Goal: Information Seeking & Learning: Check status

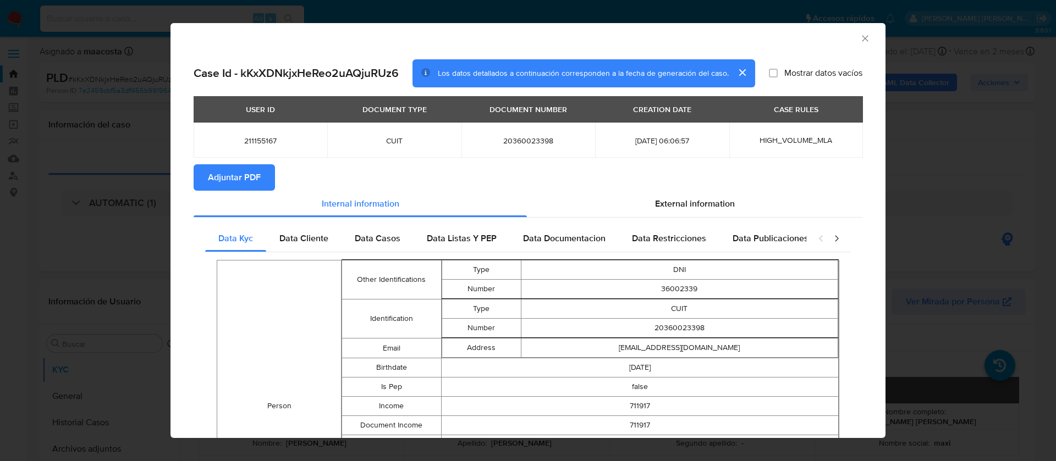
select select "10"
click at [736, 75] on button "cerrar" at bounding box center [741, 72] width 26 height 26
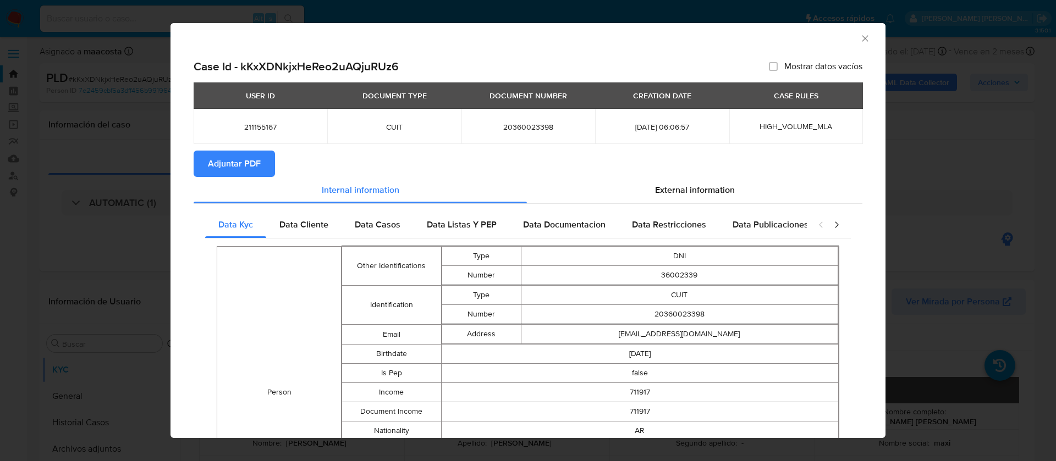
click at [859, 42] on icon "Cerrar ventana" at bounding box center [864, 38] width 11 height 11
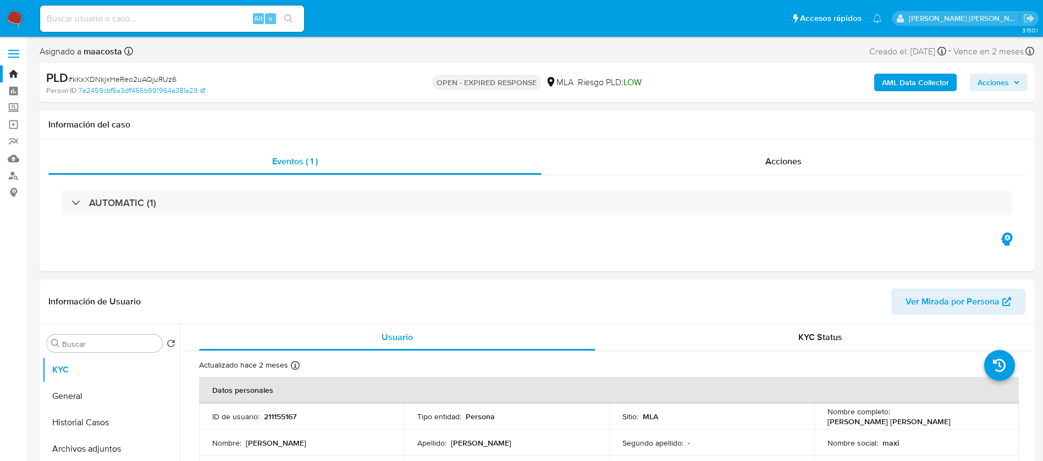
click at [88, 423] on button "Historial Casos" at bounding box center [106, 423] width 129 height 26
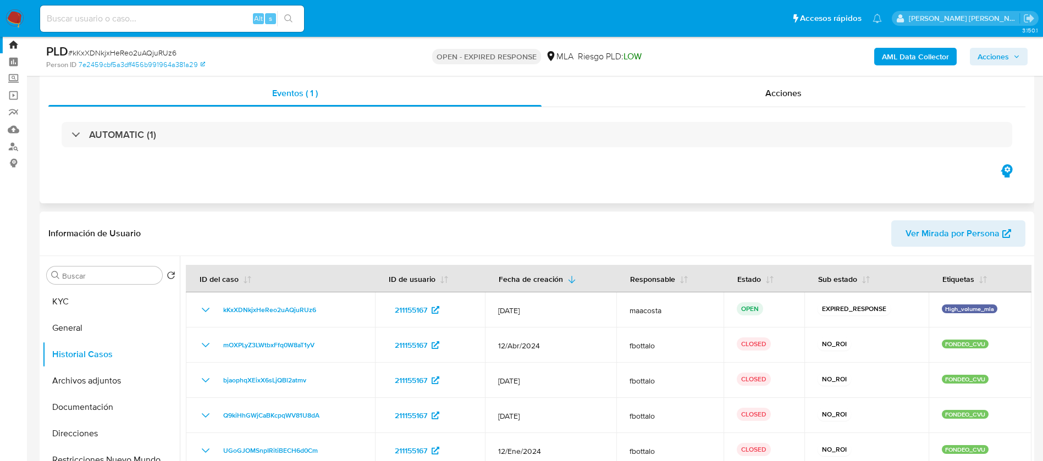
scroll to position [36, 0]
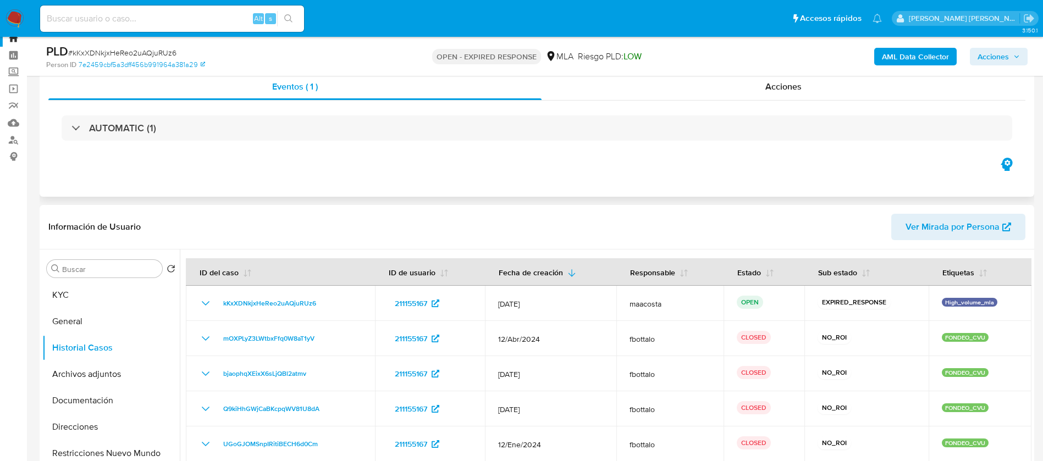
click at [599, 172] on div "Eventos ( 1 ) Acciones AUTOMATIC (1)" at bounding box center [537, 131] width 995 height 132
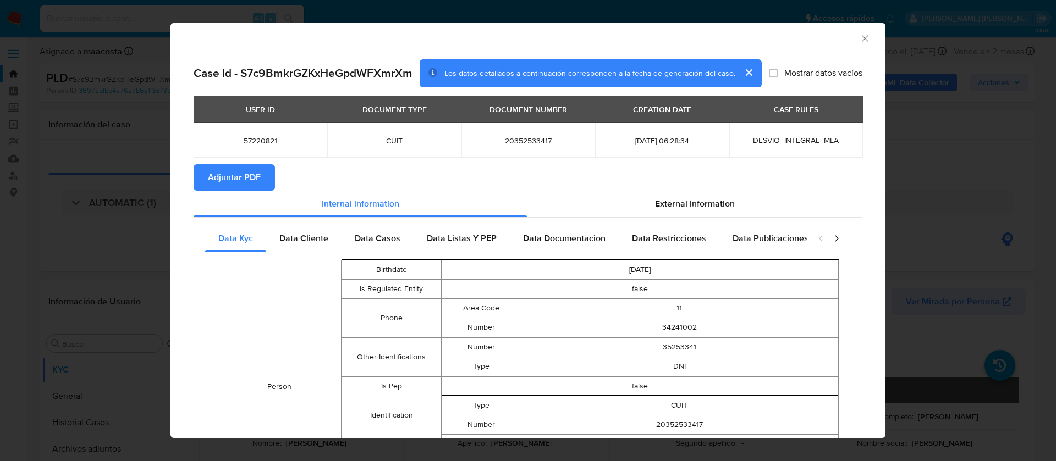
select select "10"
click at [859, 42] on icon "Cerrar ventana" at bounding box center [864, 38] width 11 height 11
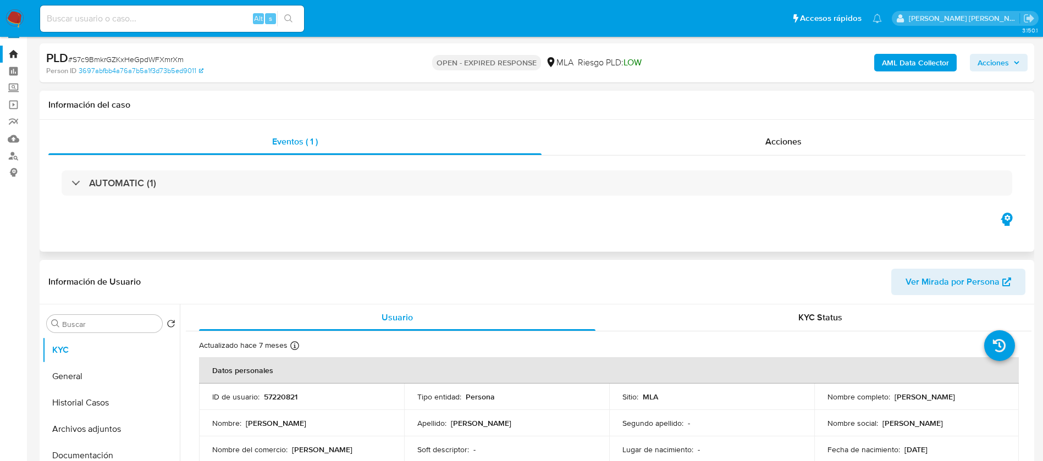
scroll to position [68, 0]
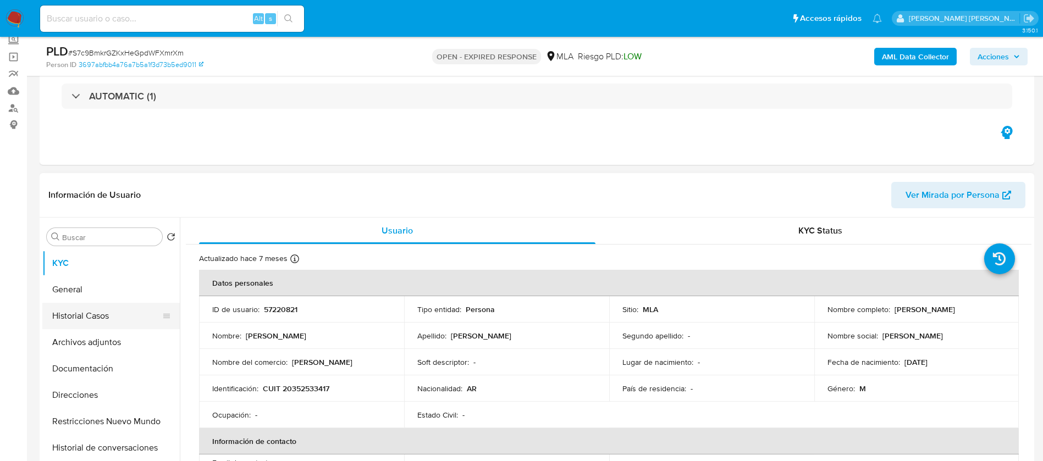
click at [117, 306] on button "Historial Casos" at bounding box center [106, 316] width 129 height 26
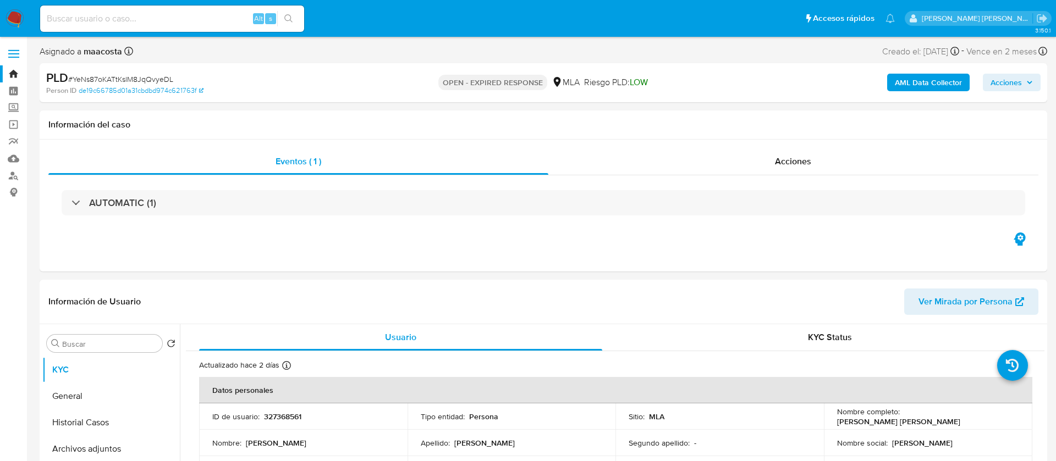
select select "10"
click at [117, 306] on h1 "Información de Usuario" at bounding box center [94, 301] width 92 height 11
click at [88, 423] on button "Historial Casos" at bounding box center [106, 423] width 129 height 26
select select "10"
click at [88, 423] on button "Historial Casos" at bounding box center [106, 423] width 129 height 26
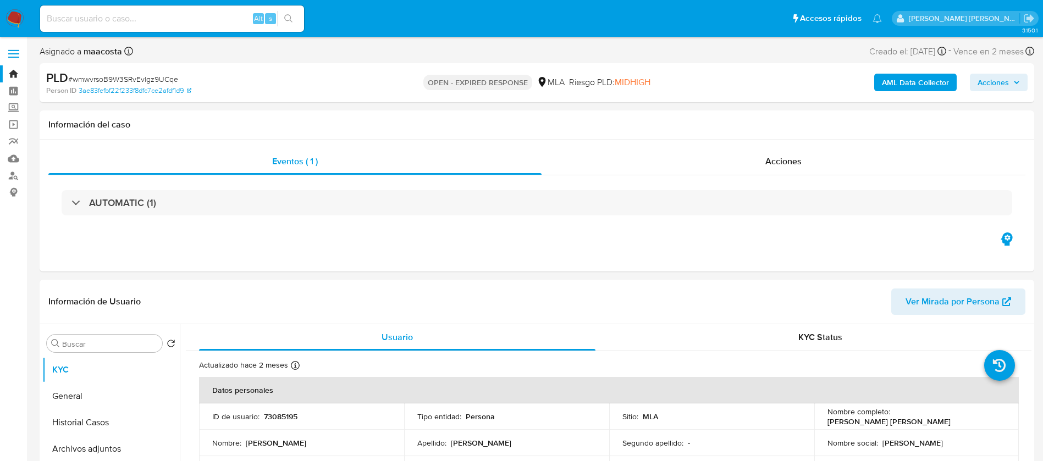
select select "10"
click at [88, 423] on button "Historial Casos" at bounding box center [106, 423] width 129 height 26
select select "10"
click at [88, 423] on button "Historial Casos" at bounding box center [106, 423] width 129 height 26
select select "10"
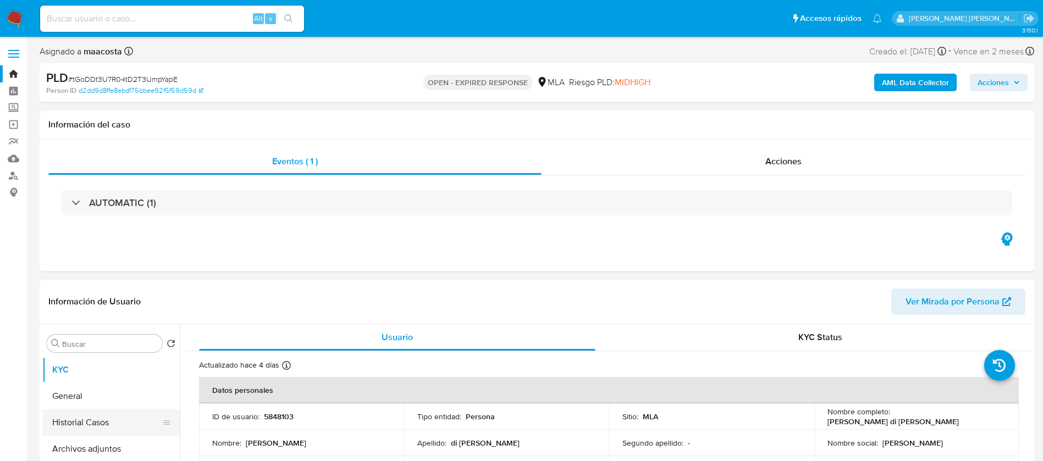
click at [88, 423] on button "Historial Casos" at bounding box center [106, 423] width 129 height 26
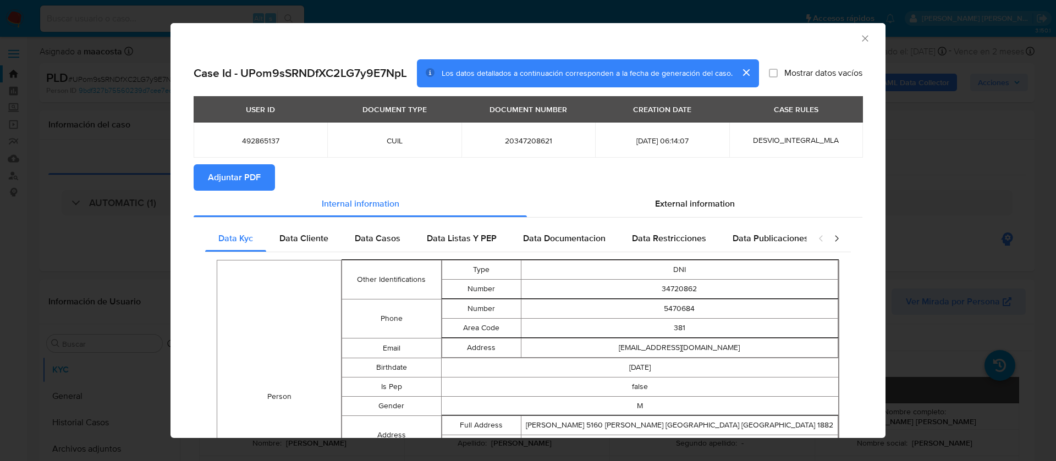
select select "10"
click at [859, 42] on icon "Cerrar ventana" at bounding box center [864, 38] width 11 height 11
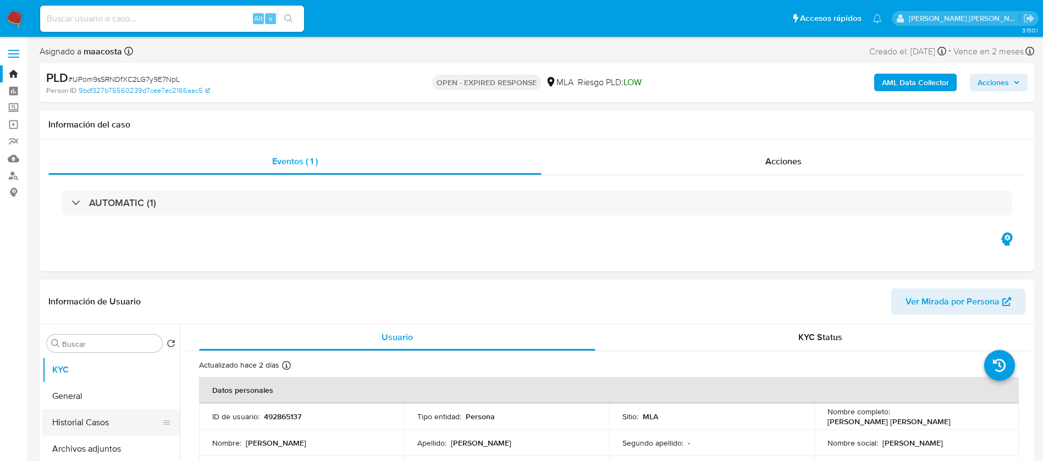
click at [88, 423] on button "Historial Casos" at bounding box center [106, 423] width 129 height 26
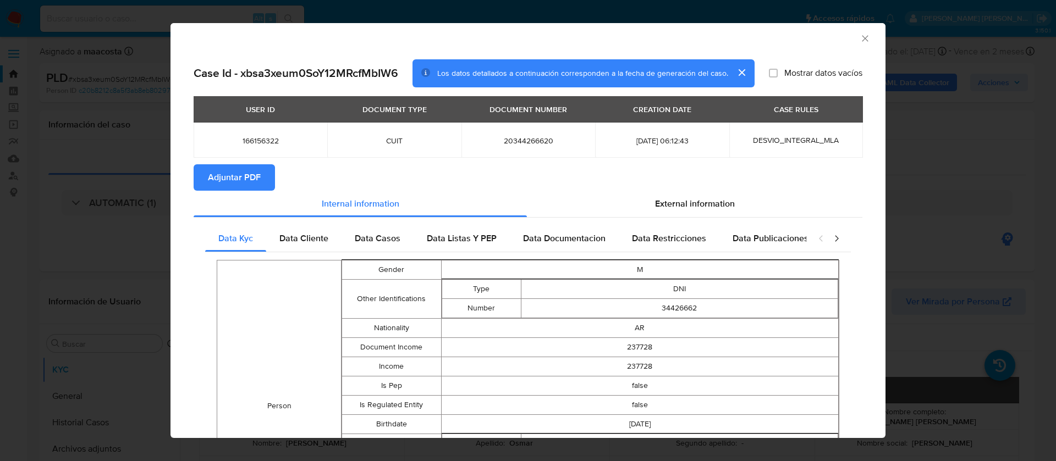
select select "10"
click at [859, 42] on icon "Cerrar ventana" at bounding box center [864, 38] width 11 height 11
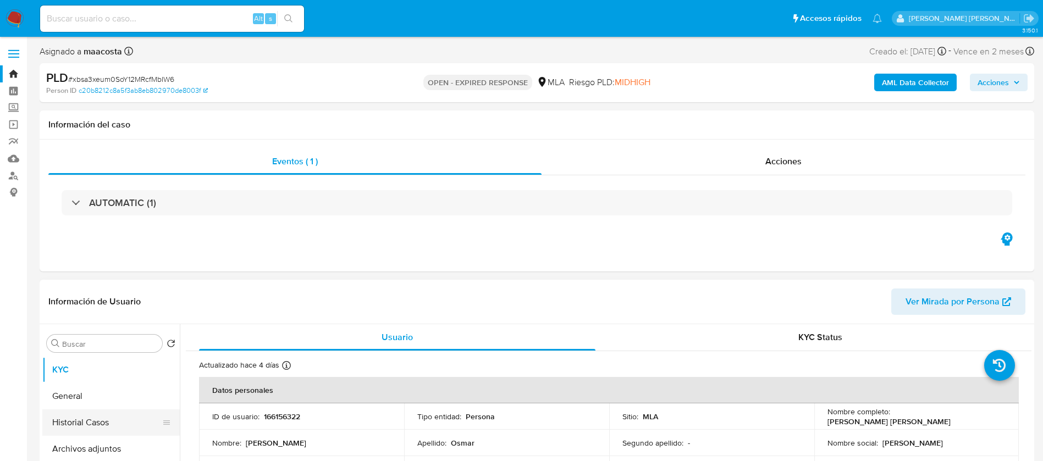
click at [88, 423] on button "Historial Casos" at bounding box center [106, 423] width 129 height 26
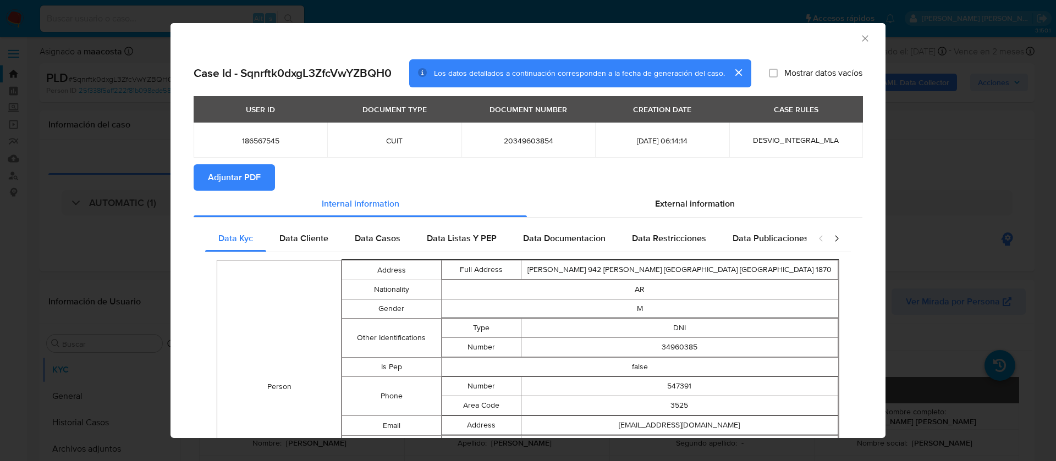
select select "10"
click at [859, 42] on icon "Cerrar ventana" at bounding box center [864, 38] width 11 height 11
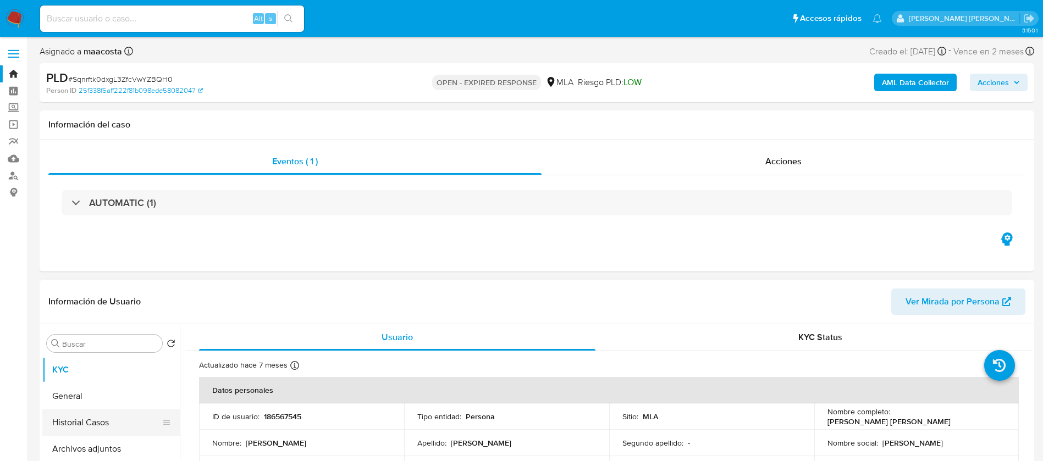
click at [88, 423] on button "Historial Casos" at bounding box center [106, 423] width 129 height 26
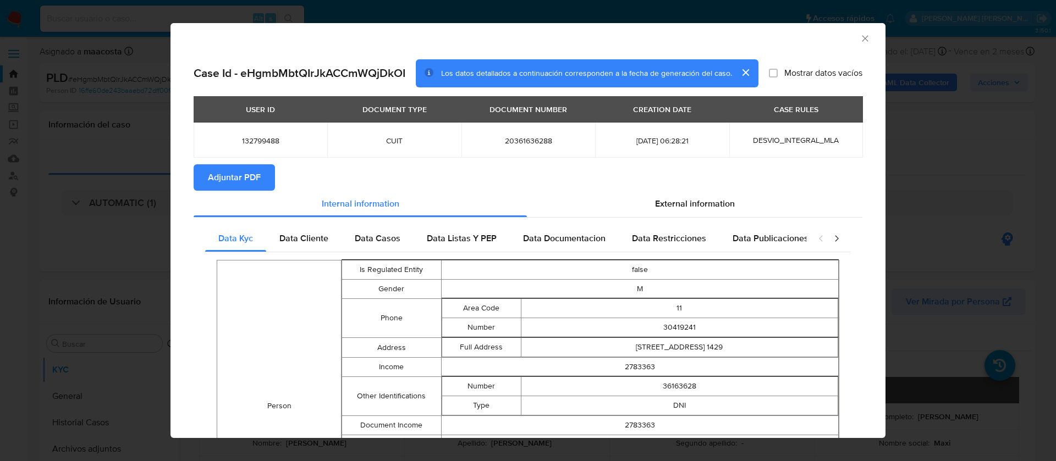
select select "10"
click at [859, 42] on icon "Cerrar ventana" at bounding box center [864, 38] width 11 height 11
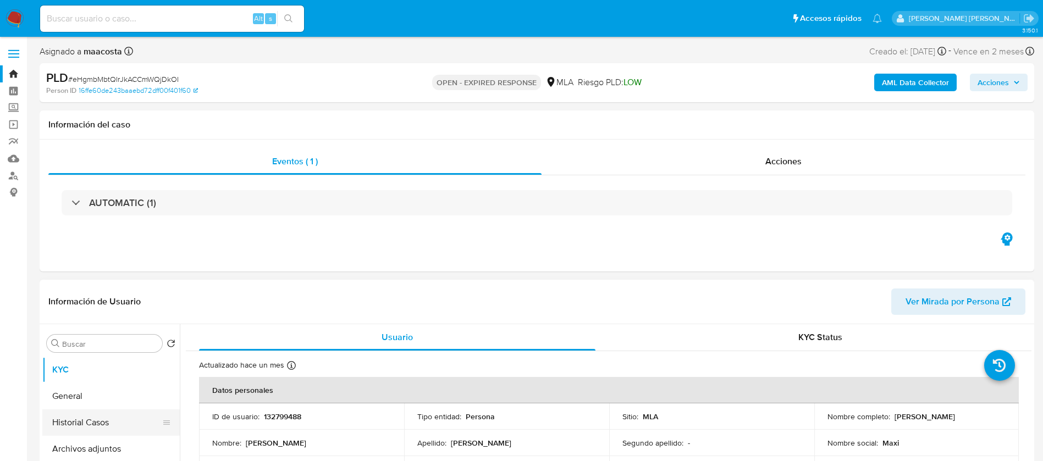
click at [88, 423] on button "Historial Casos" at bounding box center [106, 423] width 129 height 26
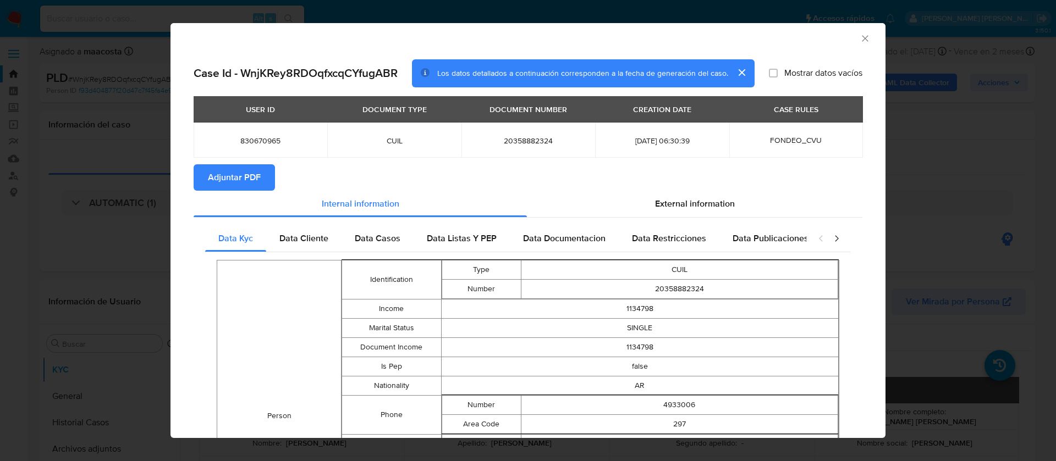
select select "10"
click at [859, 42] on icon "Cerrar ventana" at bounding box center [864, 38] width 11 height 11
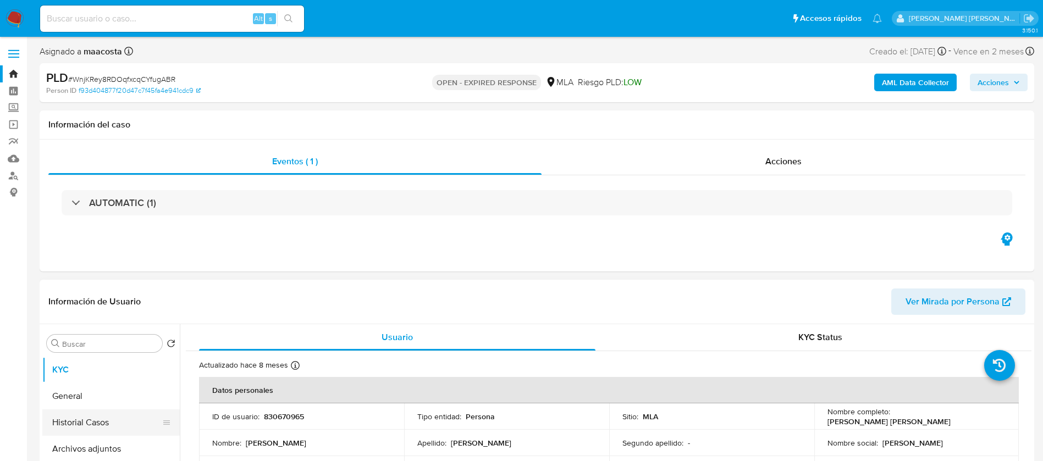
click at [88, 423] on button "Historial Casos" at bounding box center [106, 423] width 129 height 26
